Goal: Task Accomplishment & Management: Complete application form

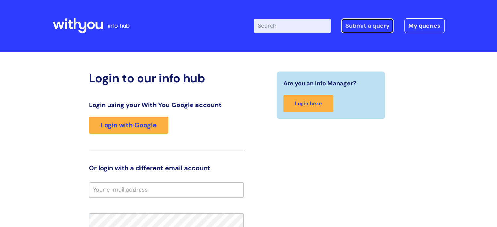
click at [362, 22] on link "Submit a query" at bounding box center [367, 25] width 53 height 15
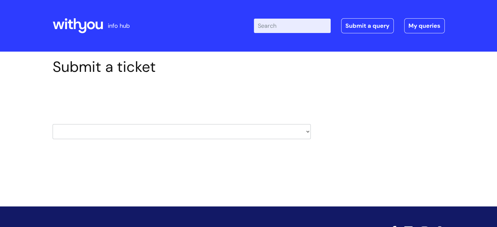
click at [202, 132] on select "HR / People IT and Support Clinical Drug Alerts Finance Accounts Data Support T…" at bounding box center [182, 131] width 258 height 15
select select "it_and_support"
click at [53, 124] on select "HR / People IT and Support Clinical Drug Alerts Finance Accounts Data Support T…" at bounding box center [182, 131] width 258 height 15
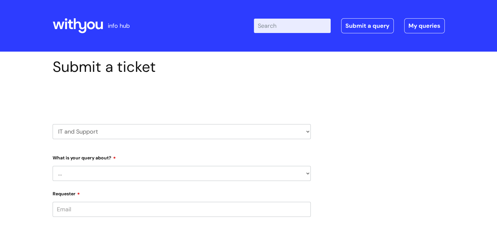
click at [91, 174] on select "... Mobile Phone Reset & MFA Accounts, Starters and Leavers IT Hardware issue I…" at bounding box center [182, 173] width 258 height 15
select select "IT Hardware issue"
click at [53, 166] on select "... Mobile Phone Reset & MFA Accounts, Starters and Leavers IT Hardware issue I…" at bounding box center [182, 173] width 258 height 15
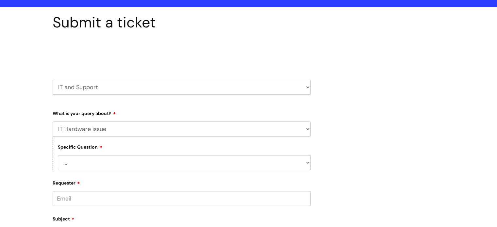
scroll to position [131, 0]
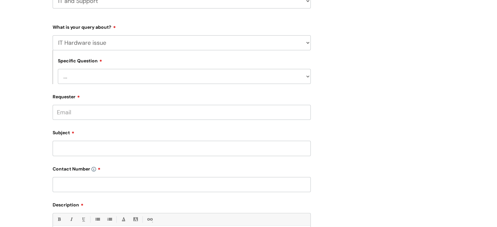
click at [80, 77] on select "... I need a new or replacement ... I’m waiting for new or replacement hardware…" at bounding box center [184, 76] width 253 height 15
select select "Problem with Laptop or Chromebook"
click at [58, 69] on select "... I need a new or replacement ... I’m waiting for new or replacement hardware…" at bounding box center [184, 76] width 253 height 15
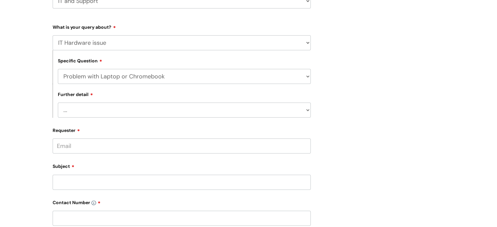
drag, startPoint x: 78, startPoint y: 98, endPoint x: 79, endPoint y: 111, distance: 12.1
click at [78, 99] on div "Further detail ... I’ve no sound / microphone I’ve got no internet or wifi I’ve…" at bounding box center [182, 101] width 258 height 34
click at [79, 111] on select "... I’ve no sound / microphone I’ve got no internet or wifi I’ve got no camera …" at bounding box center [184, 110] width 253 height 15
select select "I’ve got a display issue"
click at [58, 103] on select "... I’ve no sound / microphone I’ve got no internet or wifi I’ve got no camera …" at bounding box center [184, 110] width 253 height 15
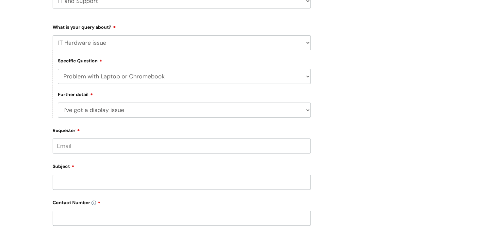
click at [100, 145] on input "Requester" at bounding box center [182, 146] width 258 height 15
type input "[EMAIL_ADDRESS][DOMAIN_NAME]"
click at [69, 178] on input "text" at bounding box center [182, 171] width 258 height 15
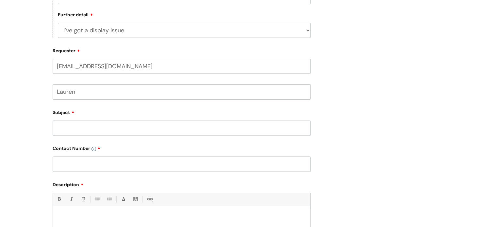
scroll to position [294, 0]
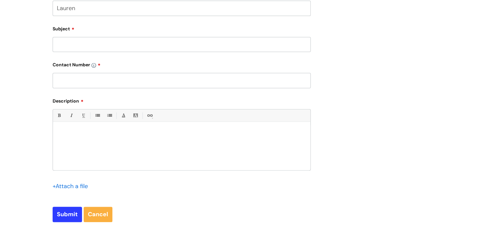
type input "Lauren"
click at [77, 50] on input "Subject" at bounding box center [182, 44] width 258 height 15
type input "Monitor will not work"
click at [77, 78] on input "text" at bounding box center [182, 80] width 258 height 15
type input "07592633003"
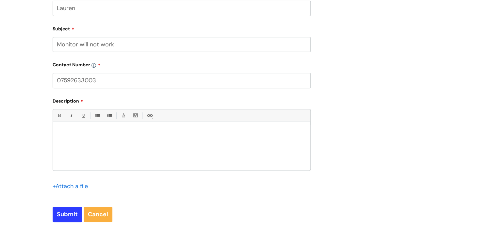
click at [82, 133] on p at bounding box center [182, 133] width 248 height 6
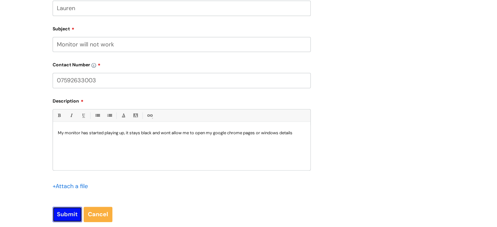
click at [68, 214] on input "Submit" at bounding box center [67, 214] width 29 height 15
type input "Please Wait..."
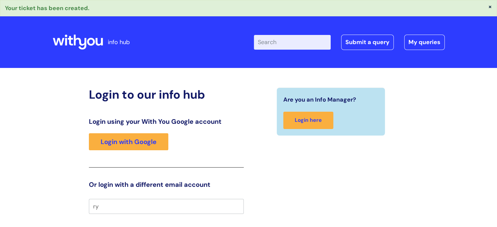
type input "r"
